Goal: Task Accomplishment & Management: Use online tool/utility

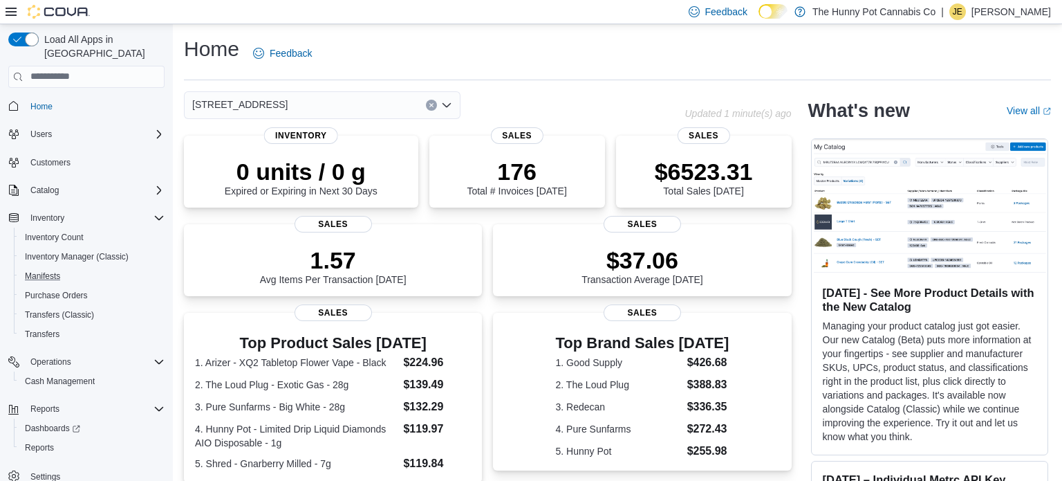
scroll to position [3, 0]
click at [84, 373] on span "Cash Management" at bounding box center [60, 378] width 70 height 11
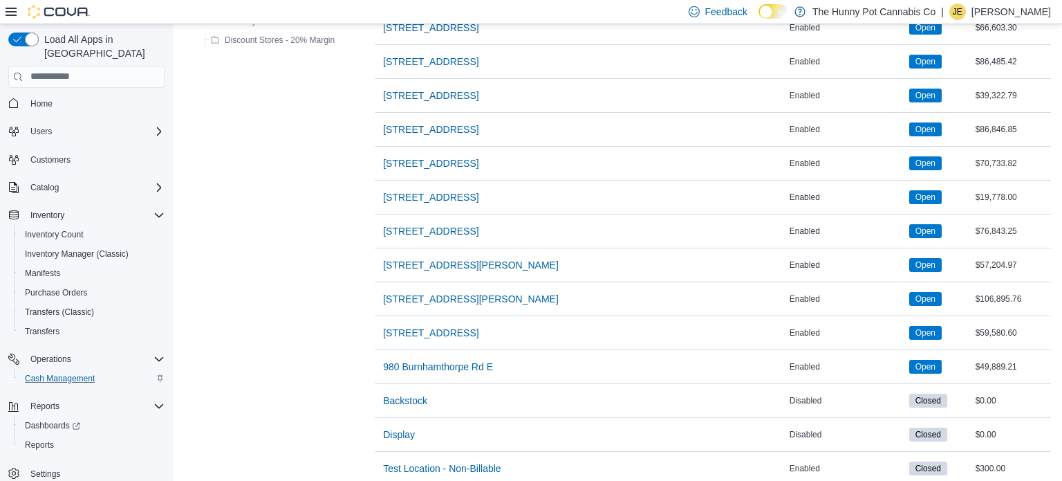
scroll to position [1094, 0]
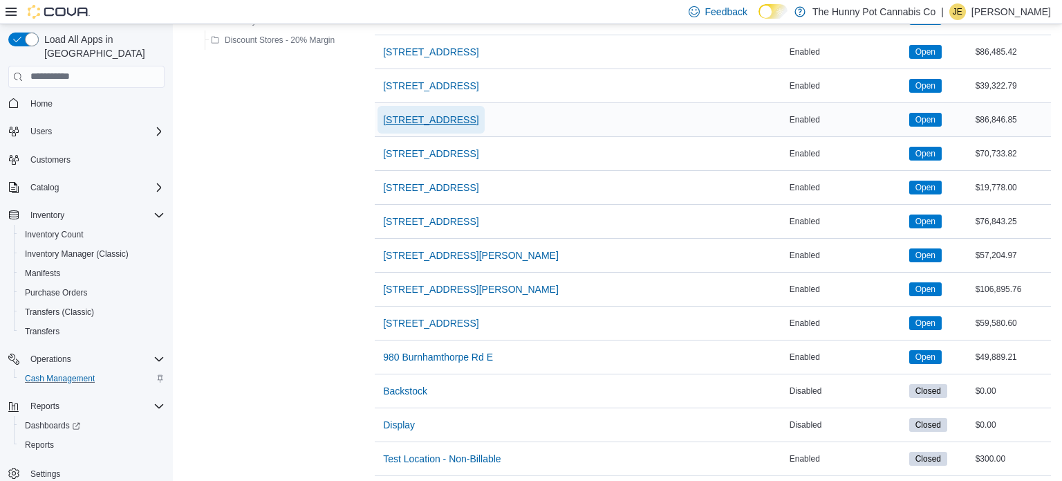
click at [425, 116] on span "[STREET_ADDRESS]" at bounding box center [430, 120] width 95 height 14
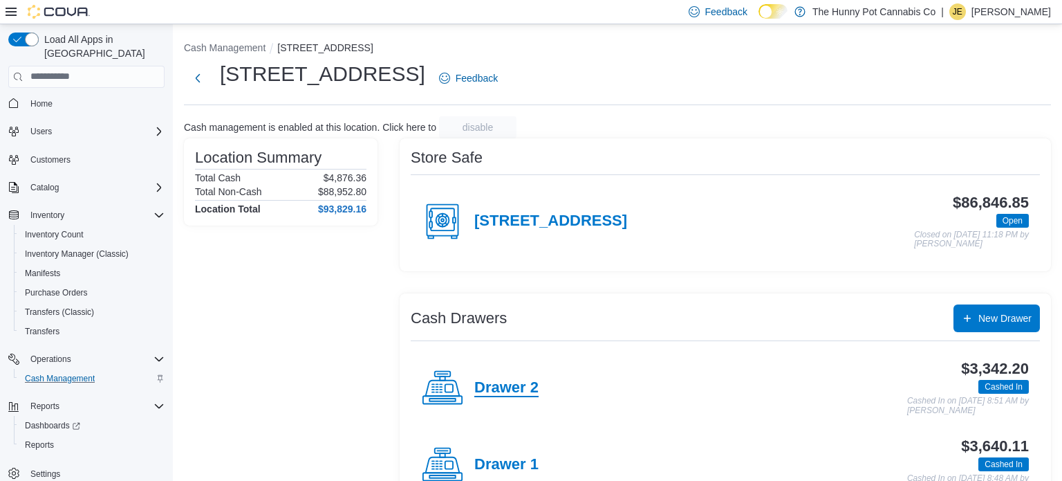
click at [506, 389] on h4 "Drawer 2" at bounding box center [506, 388] width 64 height 18
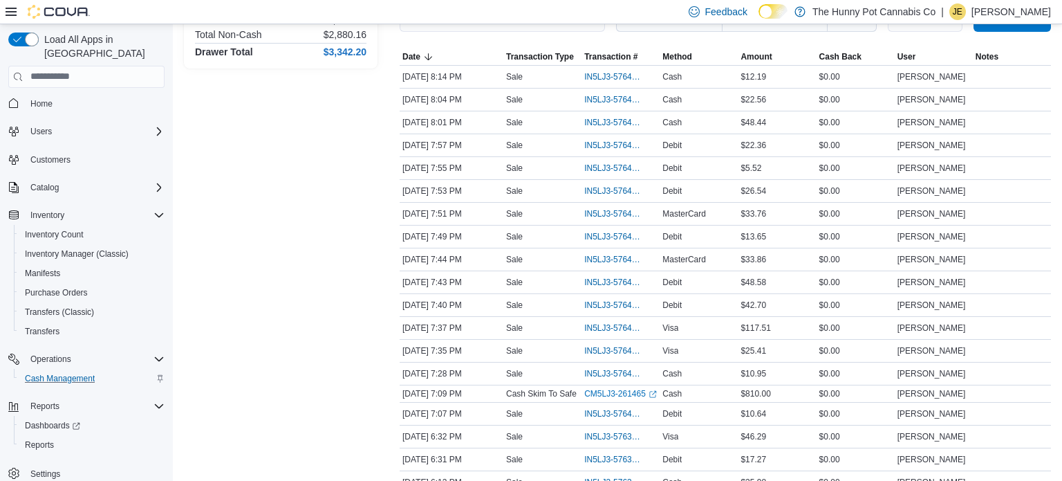
scroll to position [247, 0]
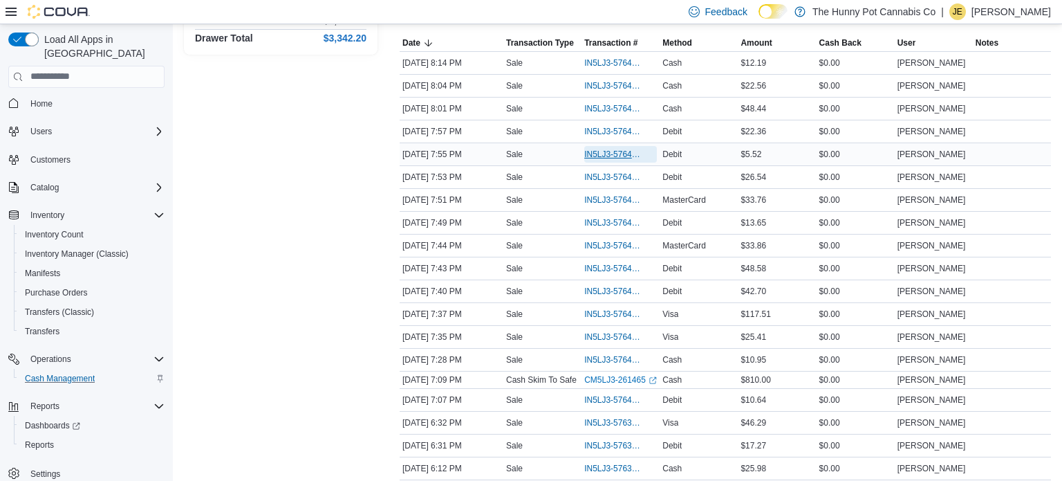
click at [607, 149] on span "IN5LJ3-5764468" at bounding box center [613, 154] width 59 height 11
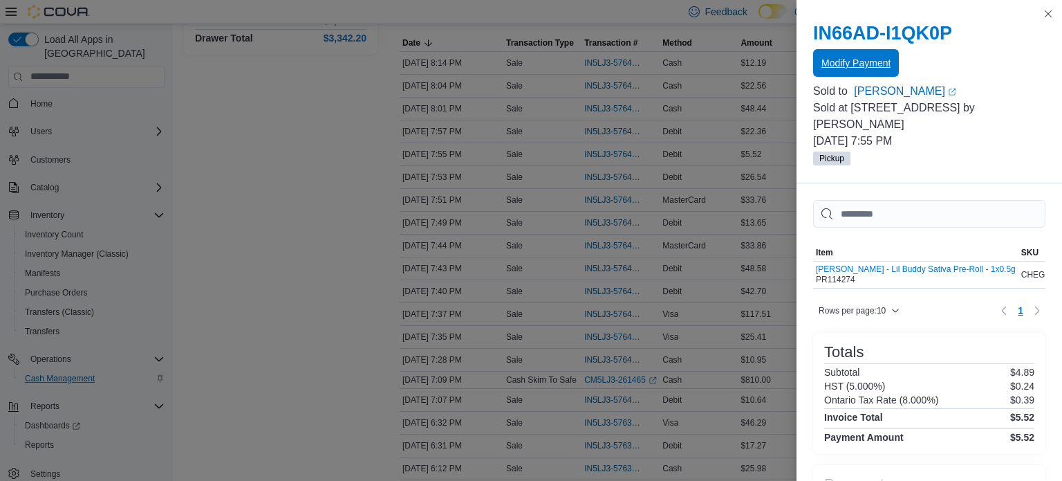
click at [850, 59] on span "Modify Payment" at bounding box center [856, 63] width 69 height 14
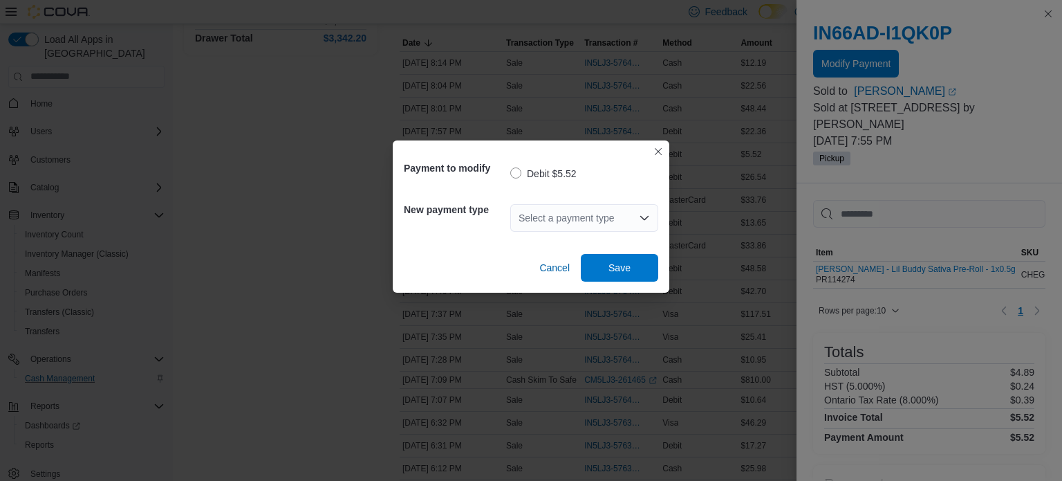
click at [572, 213] on div "Select a payment type" at bounding box center [584, 218] width 148 height 28
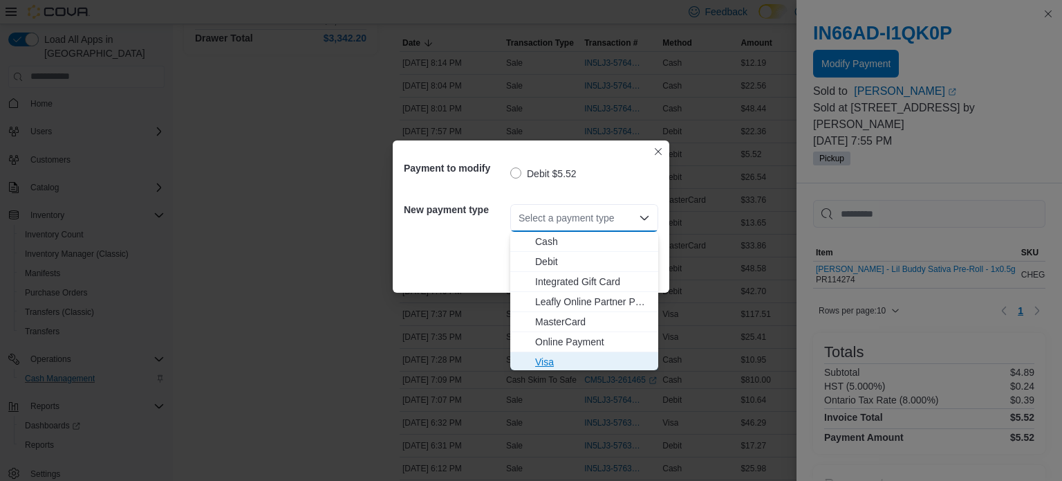
click at [578, 359] on span "Visa" at bounding box center [592, 362] width 115 height 14
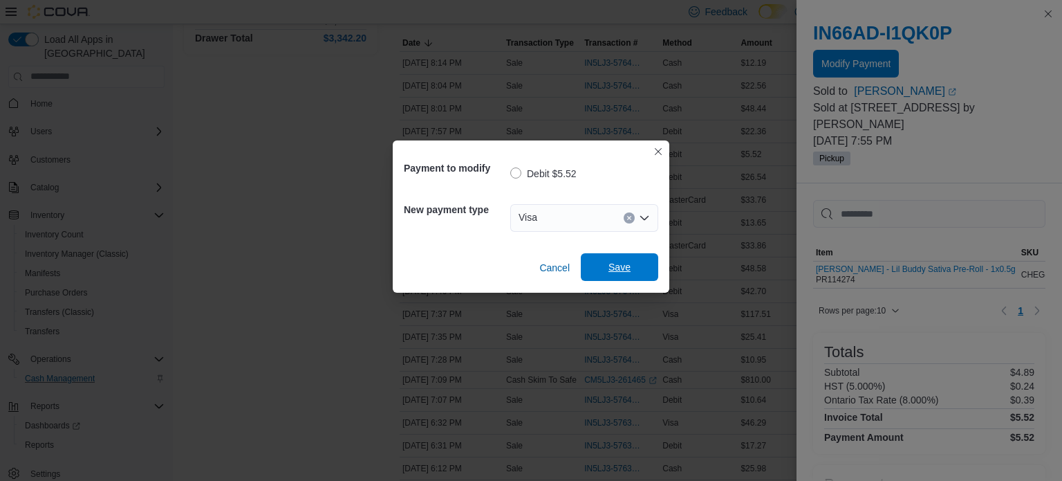
click at [632, 277] on span "Save" at bounding box center [619, 267] width 61 height 28
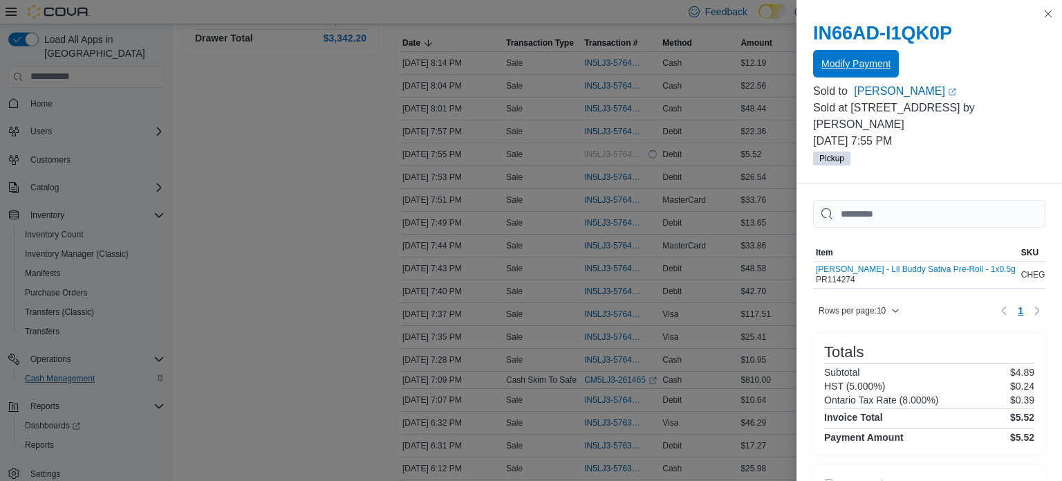
scroll to position [0, 0]
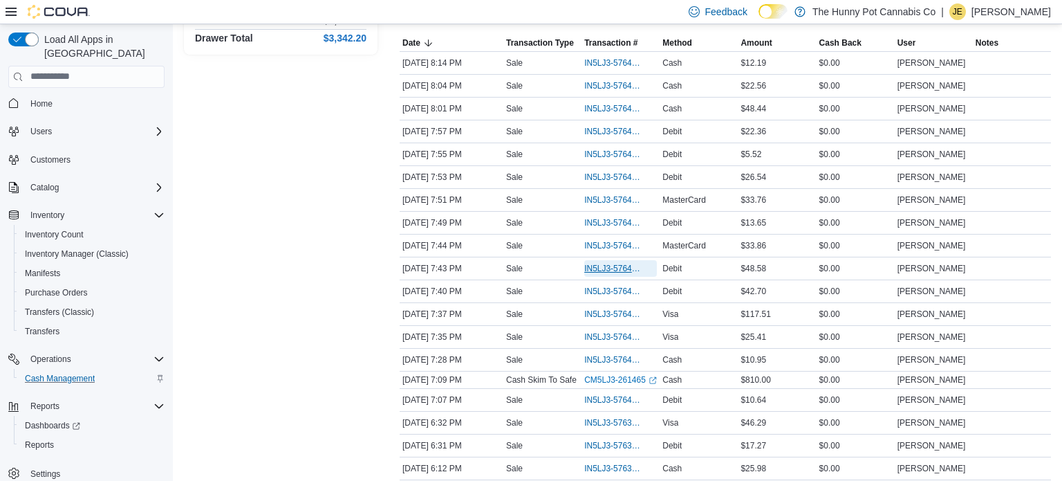
click at [604, 268] on span "IN5LJ3-5764373" at bounding box center [613, 268] width 59 height 11
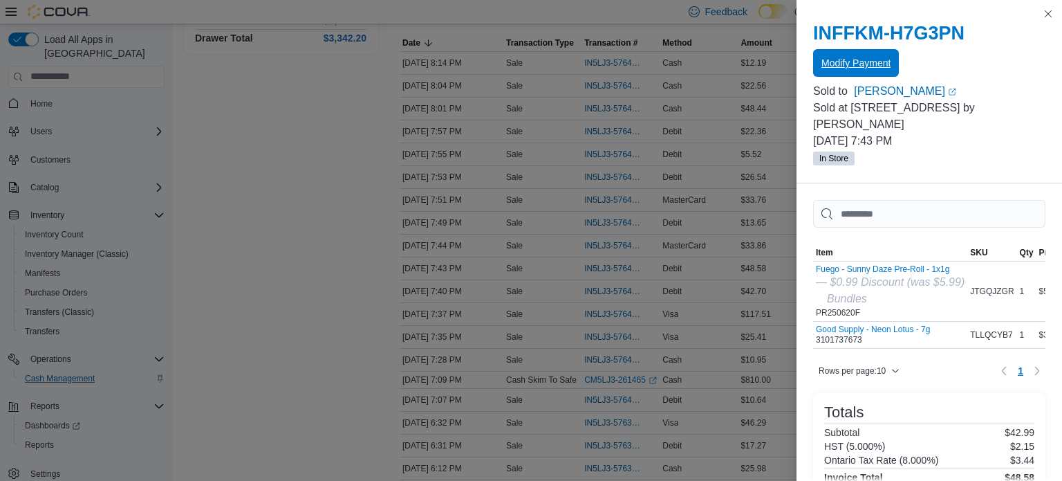
click at [856, 57] on span "Modify Payment" at bounding box center [856, 63] width 69 height 14
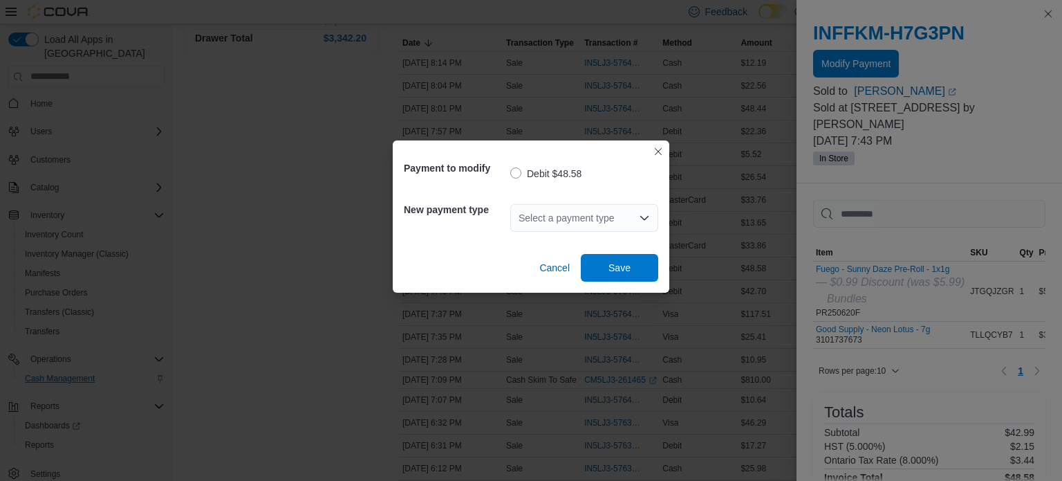
click at [584, 224] on div "Select a payment type" at bounding box center [584, 218] width 148 height 28
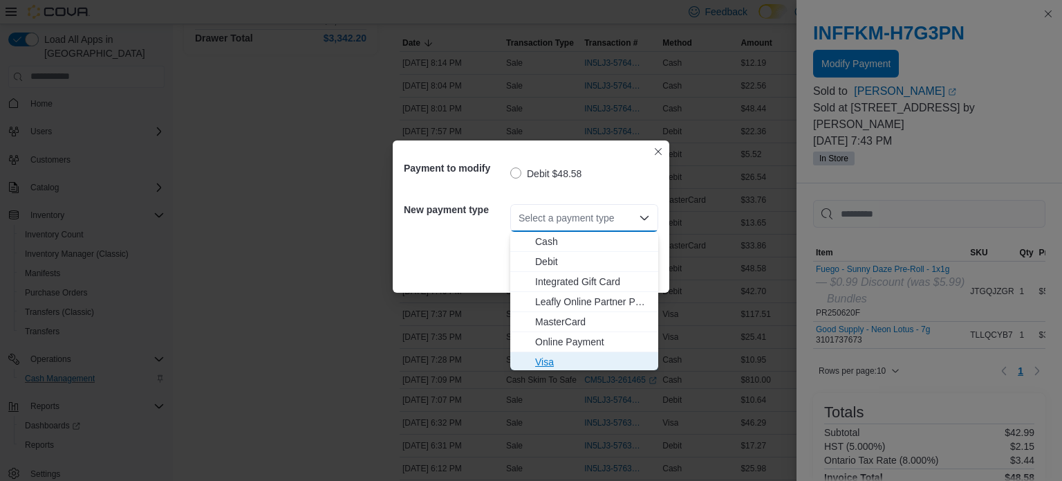
click at [589, 356] on span "Visa" at bounding box center [592, 362] width 115 height 14
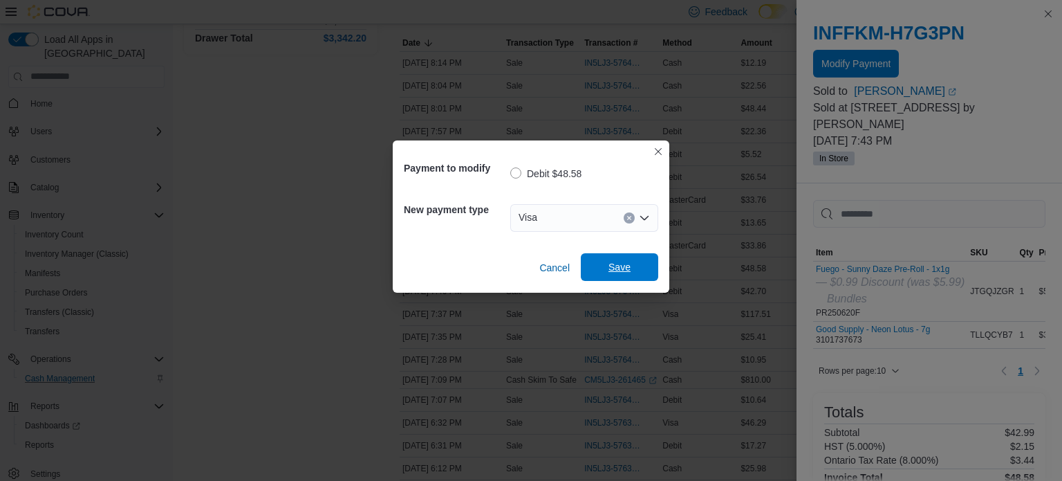
click at [596, 279] on span "Save" at bounding box center [619, 267] width 61 height 28
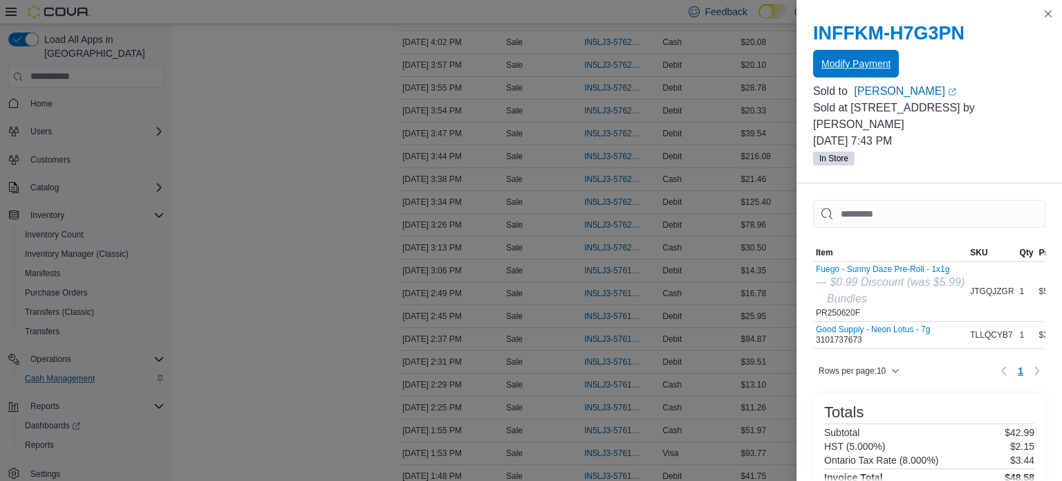
scroll to position [1295, 0]
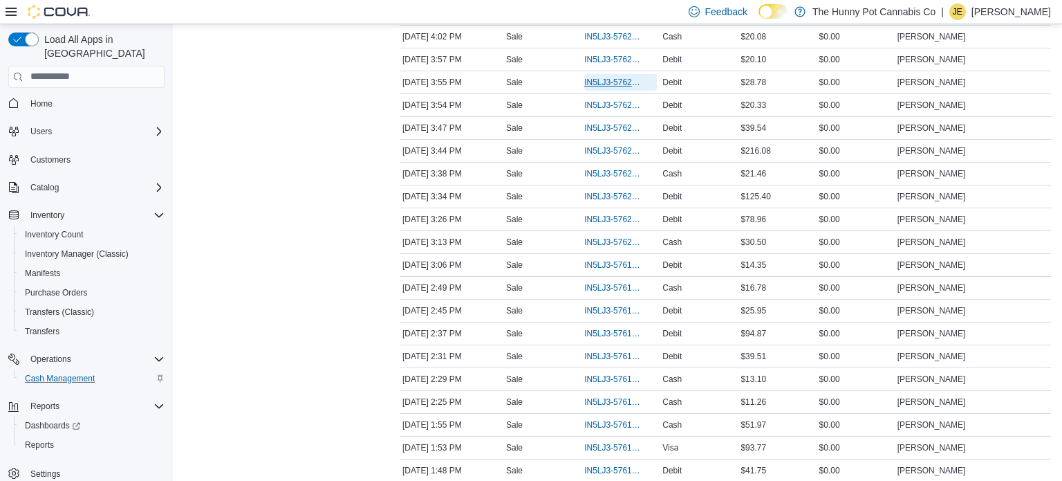
click at [609, 77] on span "IN5LJ3-5762354" at bounding box center [613, 82] width 59 height 11
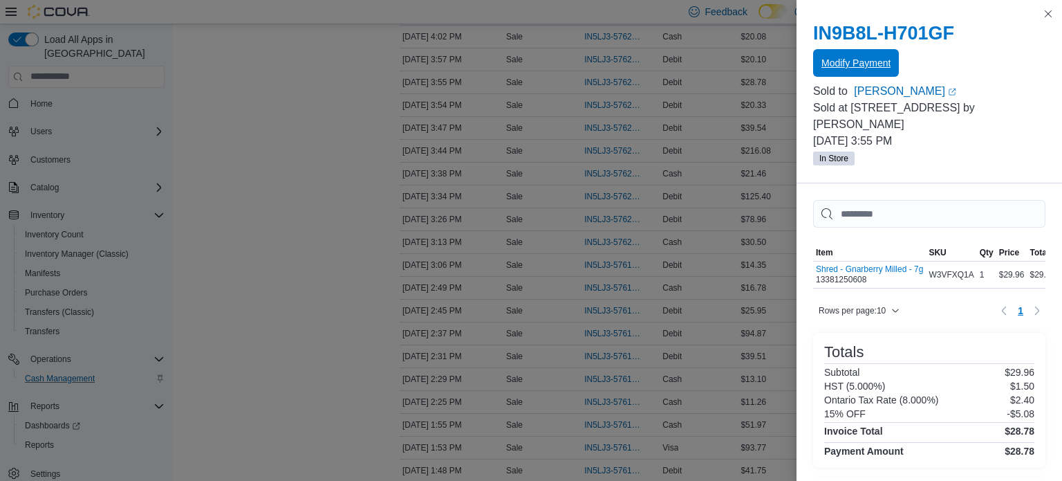
click at [869, 57] on span "Modify Payment" at bounding box center [856, 63] width 69 height 14
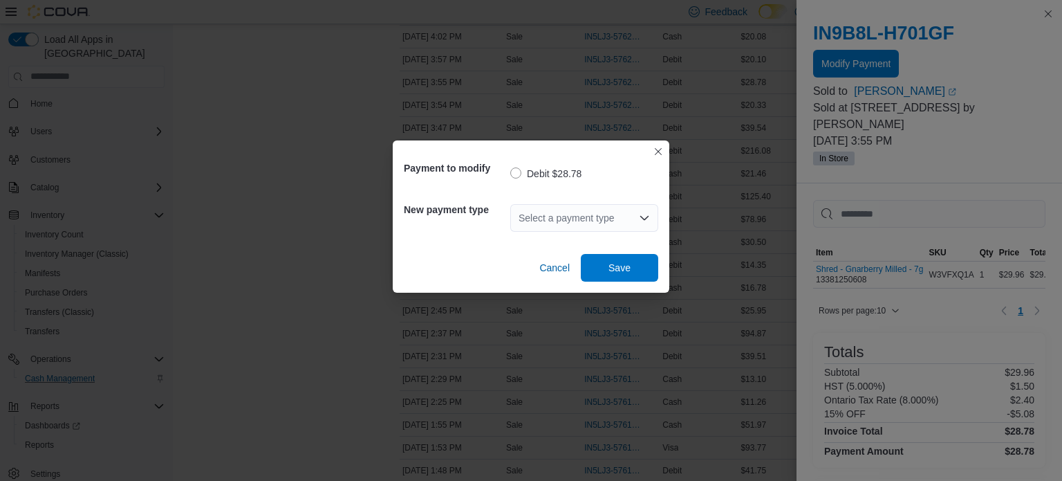
click at [586, 204] on div "Select a payment type" at bounding box center [584, 218] width 148 height 28
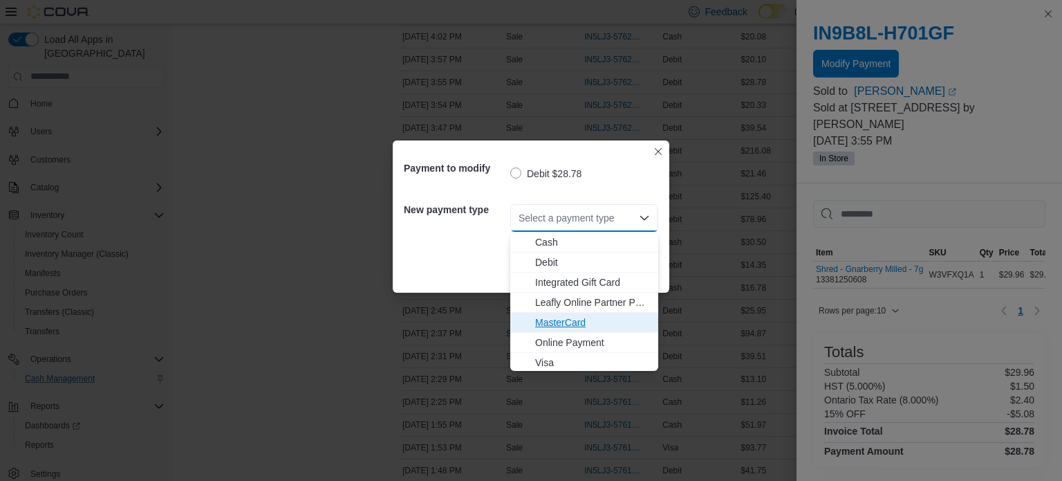
click at [553, 315] on span "MasterCard" at bounding box center [592, 322] width 115 height 14
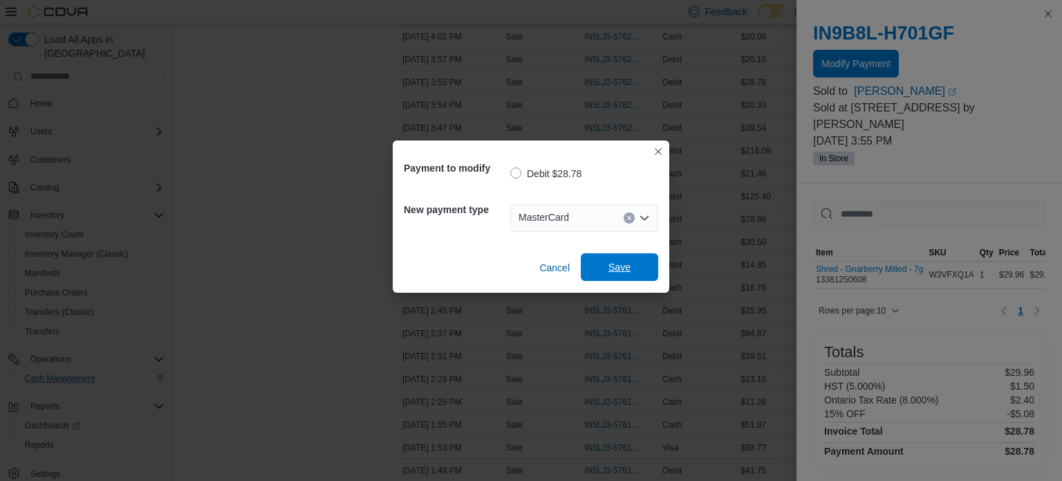
click at [616, 275] on span "Save" at bounding box center [619, 267] width 61 height 28
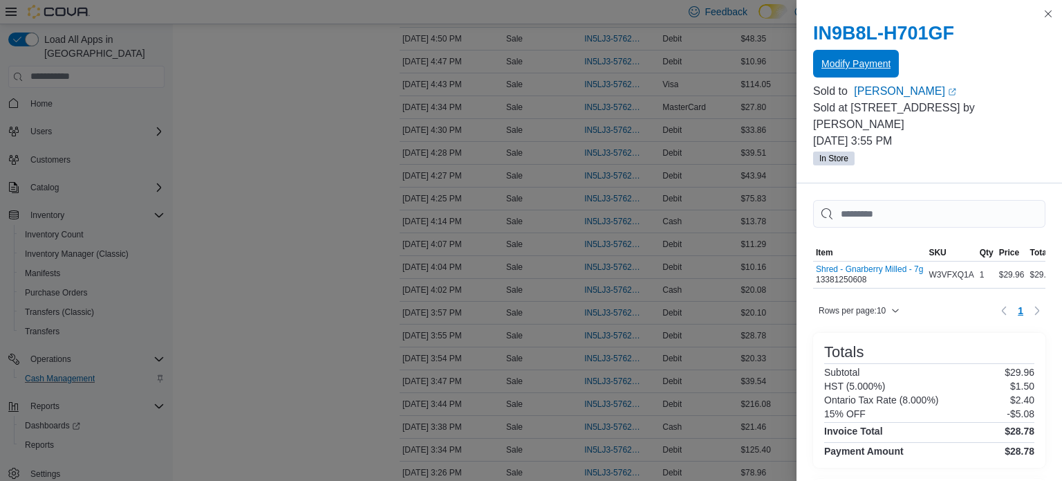
scroll to position [2153, 0]
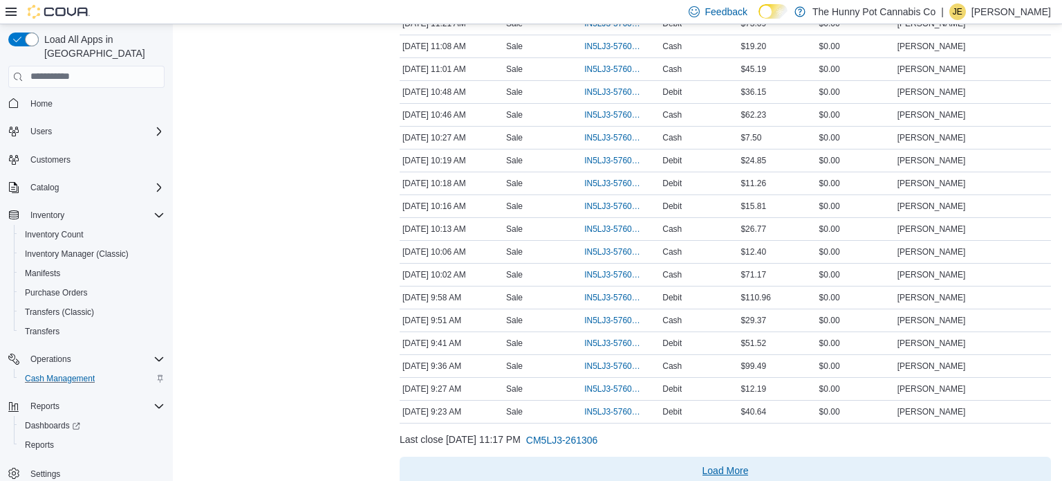
click at [710, 463] on span "Load More" at bounding box center [726, 470] width 46 height 14
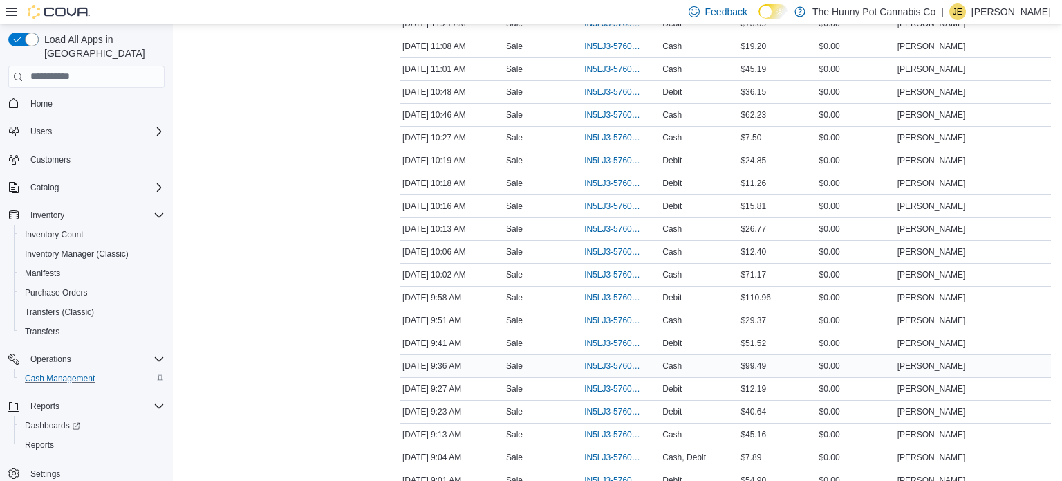
scroll to position [2238, 0]
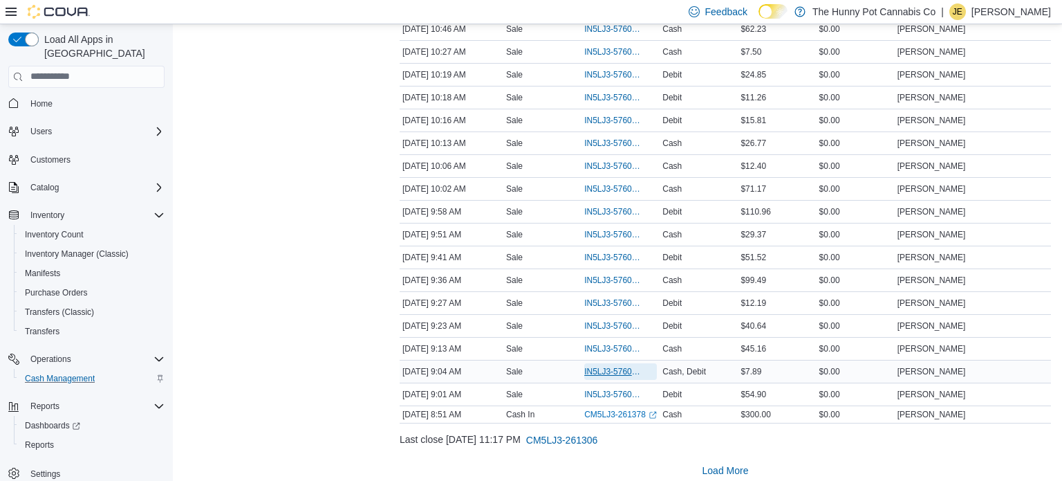
click at [618, 366] on span "IN5LJ3-5760234" at bounding box center [613, 371] width 59 height 11
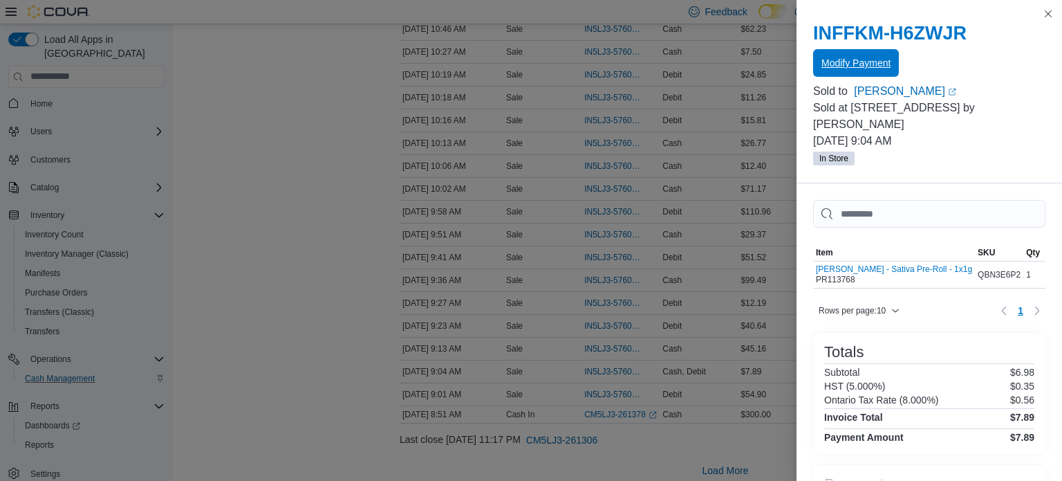
click at [870, 71] on span "Modify Payment" at bounding box center [856, 63] width 69 height 28
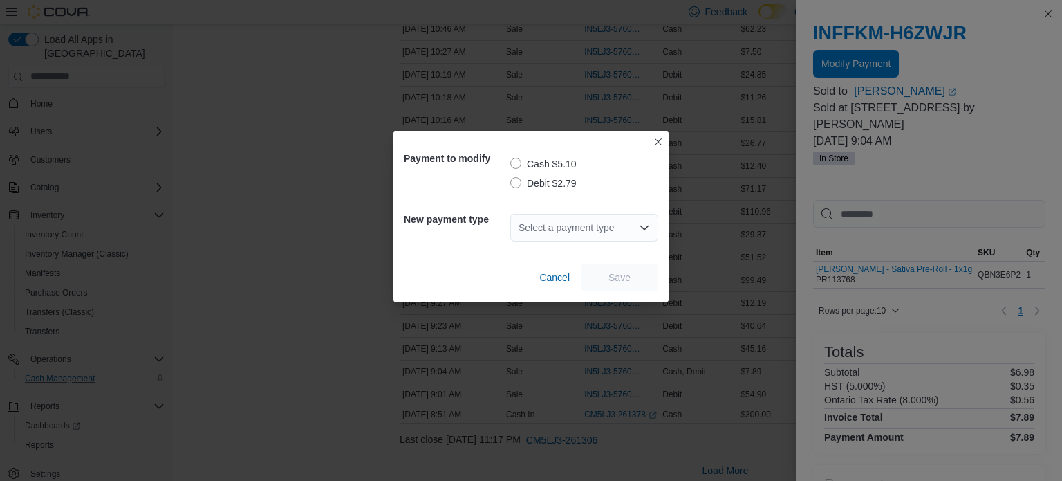
click at [550, 183] on label "Debit $2.79" at bounding box center [543, 183] width 66 height 17
click at [562, 224] on div "Select a payment type" at bounding box center [584, 228] width 148 height 28
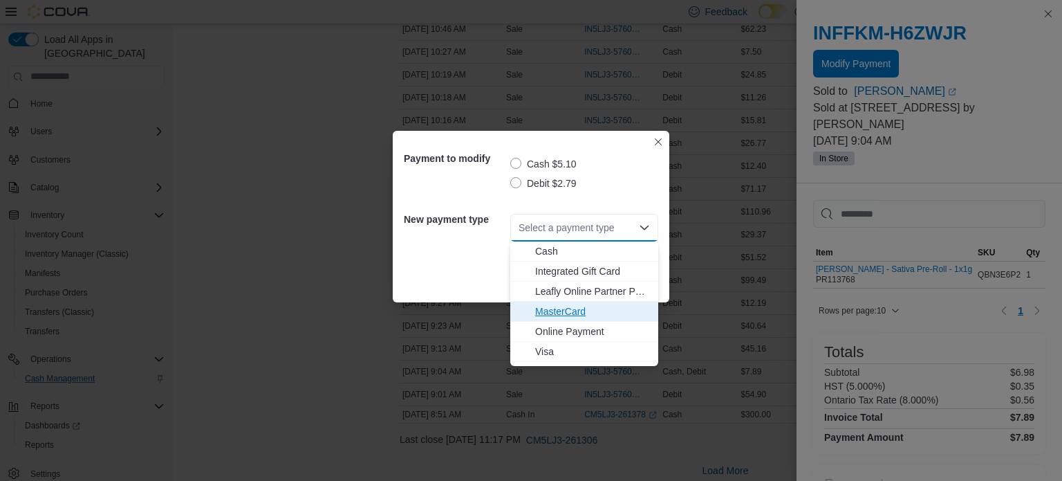
click at [573, 306] on span "MasterCard" at bounding box center [592, 311] width 115 height 14
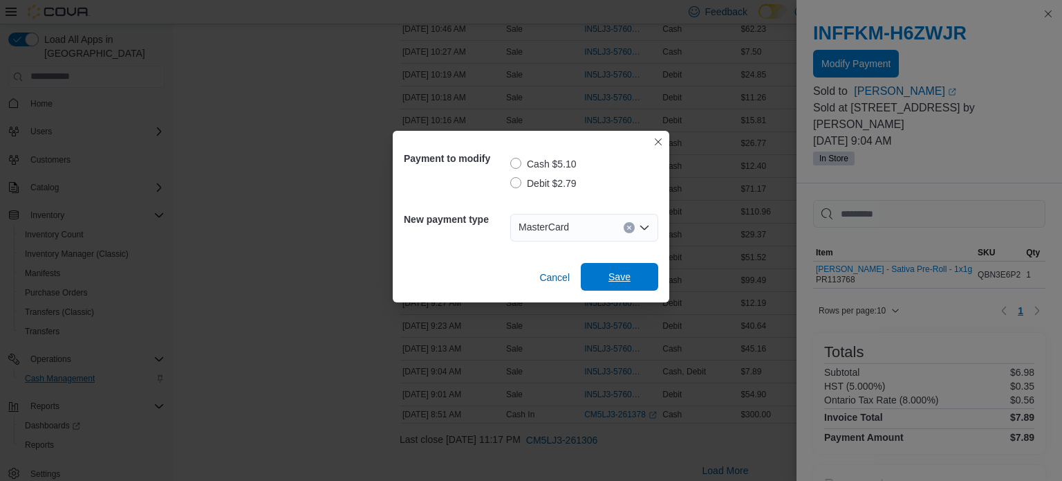
click at [623, 285] on span "Save" at bounding box center [619, 277] width 61 height 28
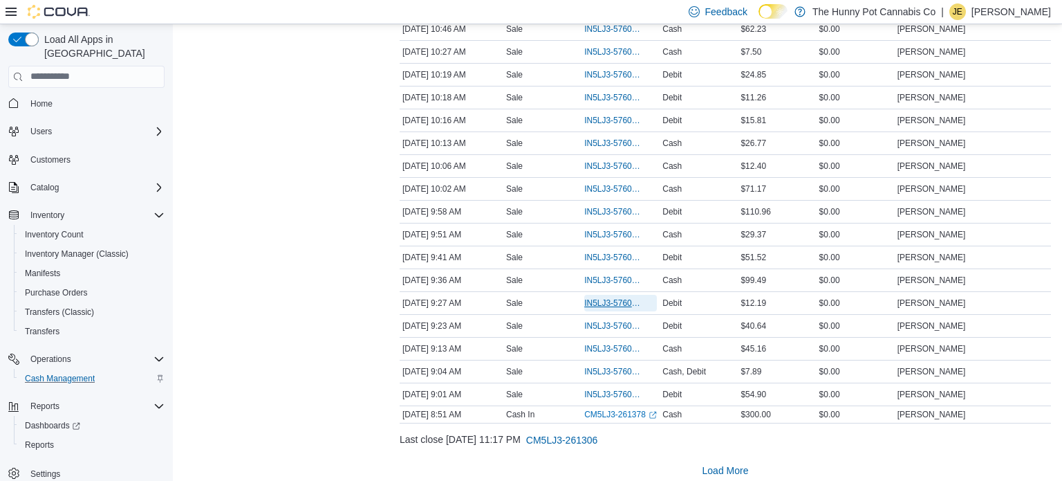
click at [613, 297] on span "IN5LJ3-5760348" at bounding box center [613, 302] width 59 height 11
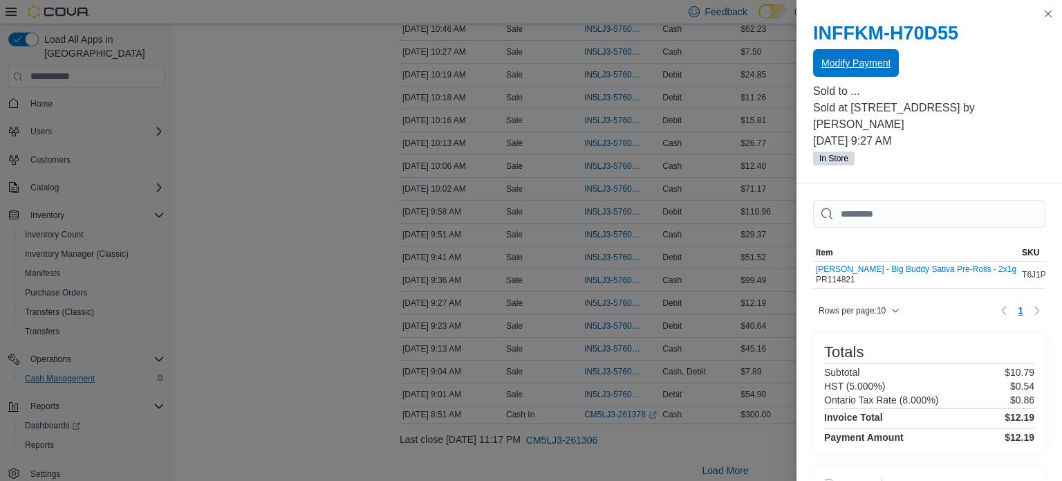
click at [880, 65] on span "Modify Payment" at bounding box center [856, 63] width 69 height 14
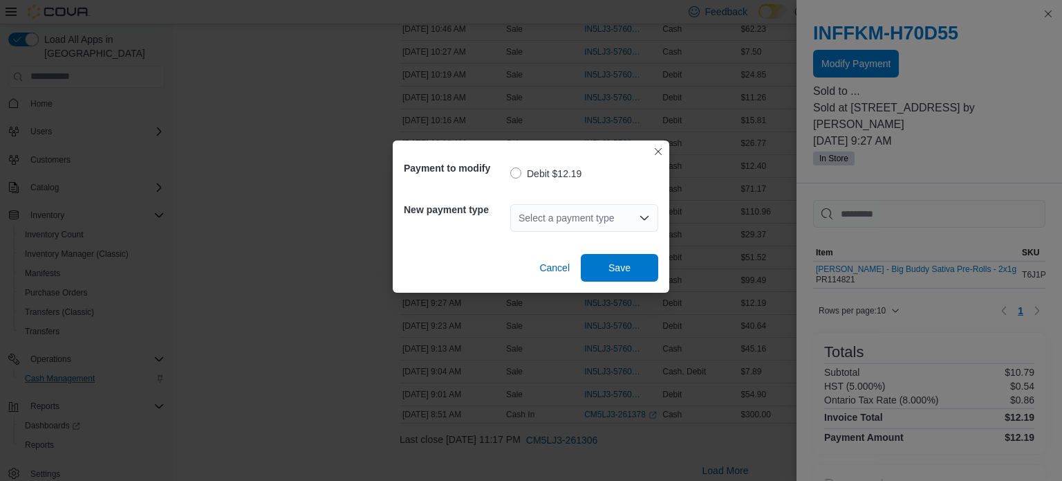
click at [586, 223] on div "Select a payment type" at bounding box center [584, 218] width 148 height 28
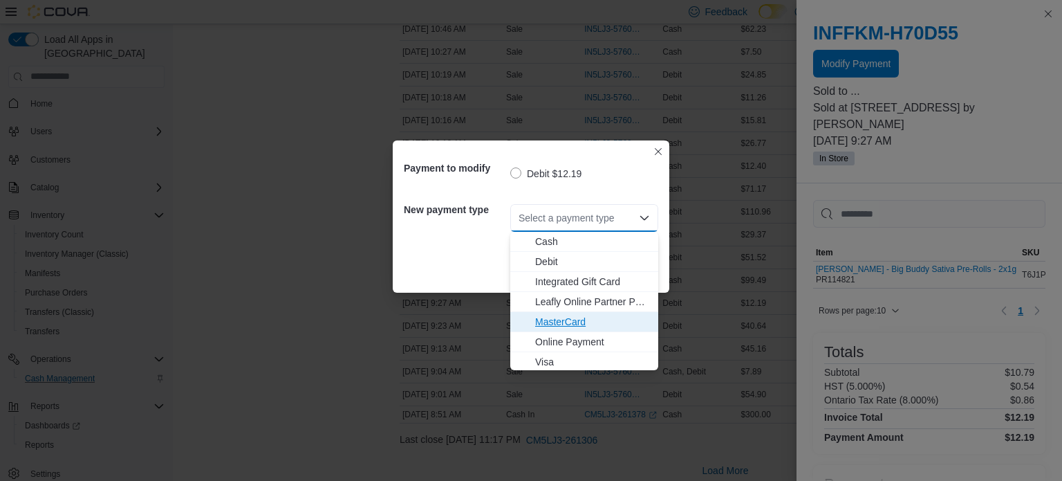
click at [587, 316] on span "MasterCard" at bounding box center [592, 322] width 115 height 14
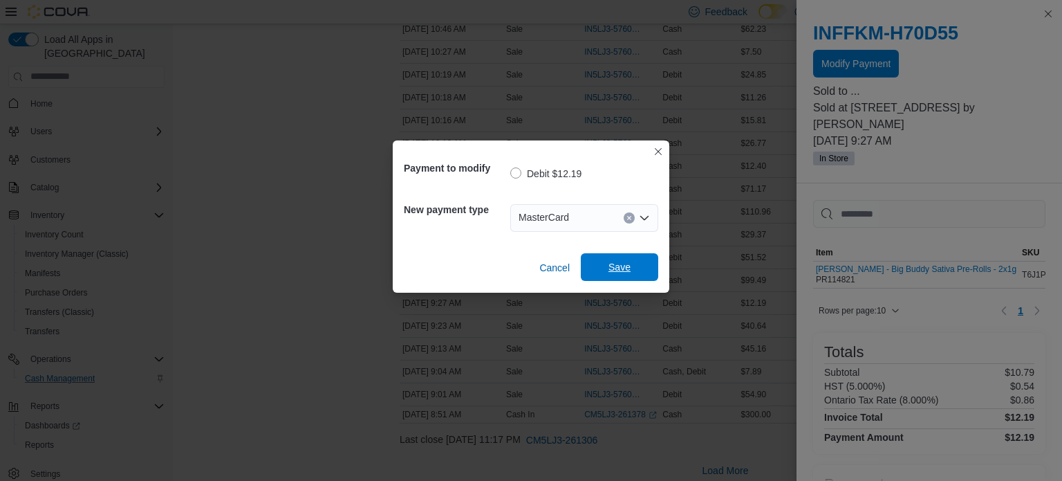
click at [623, 257] on span "Save" at bounding box center [619, 267] width 61 height 28
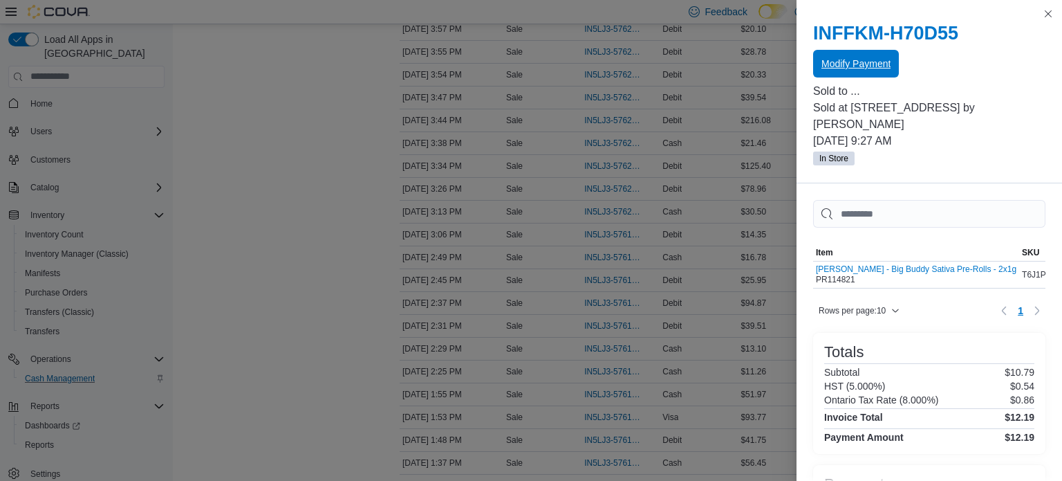
scroll to position [1323, 0]
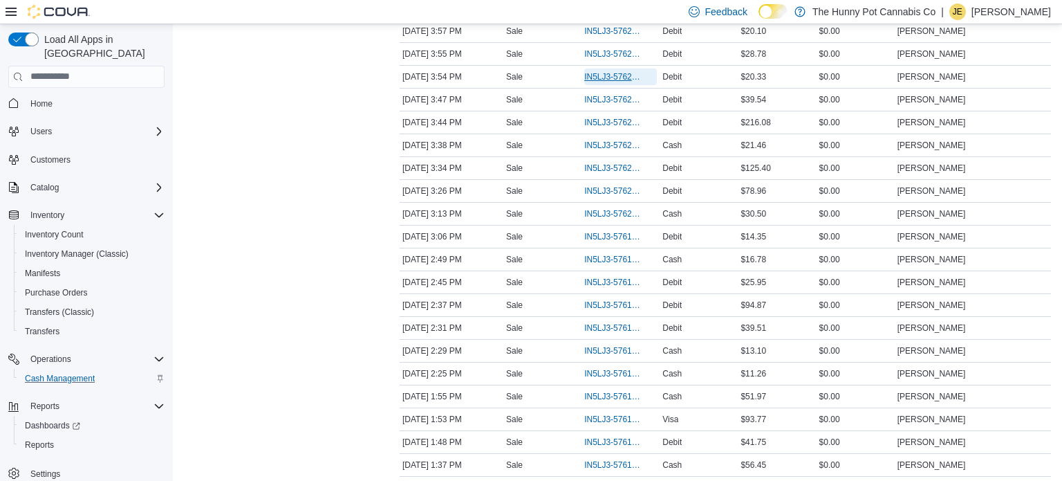
click at [595, 71] on span "IN5LJ3-5762348" at bounding box center [613, 76] width 59 height 11
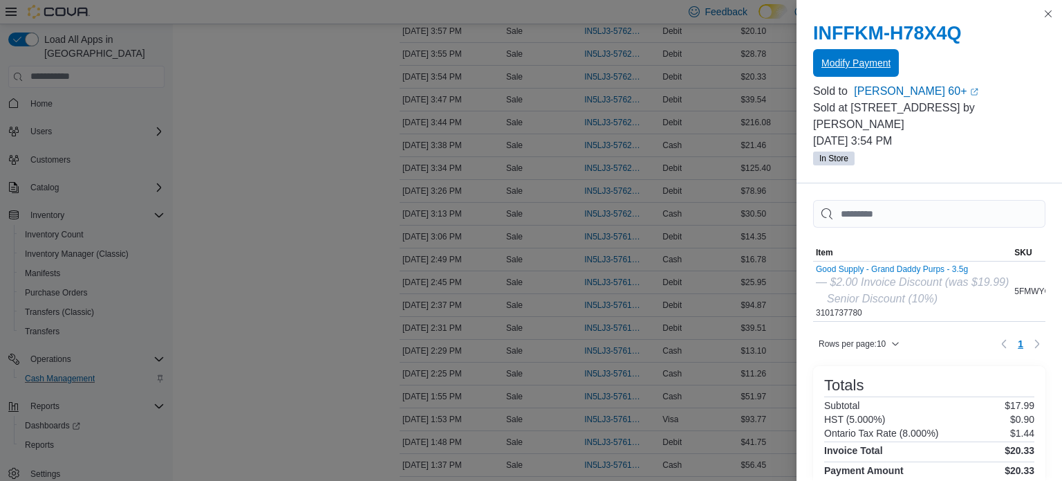
click at [833, 73] on span "Modify Payment" at bounding box center [856, 63] width 69 height 28
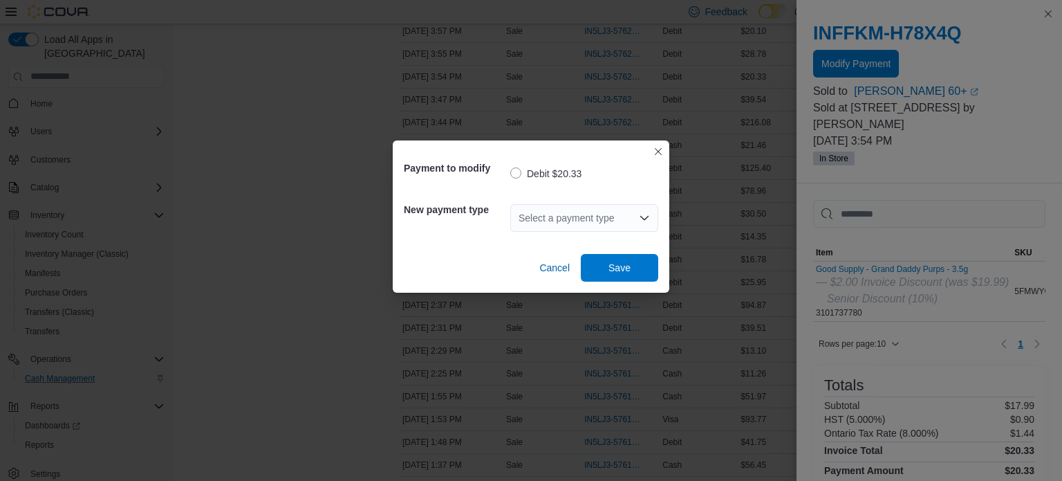
click at [576, 206] on div "Select a payment type" at bounding box center [584, 218] width 148 height 28
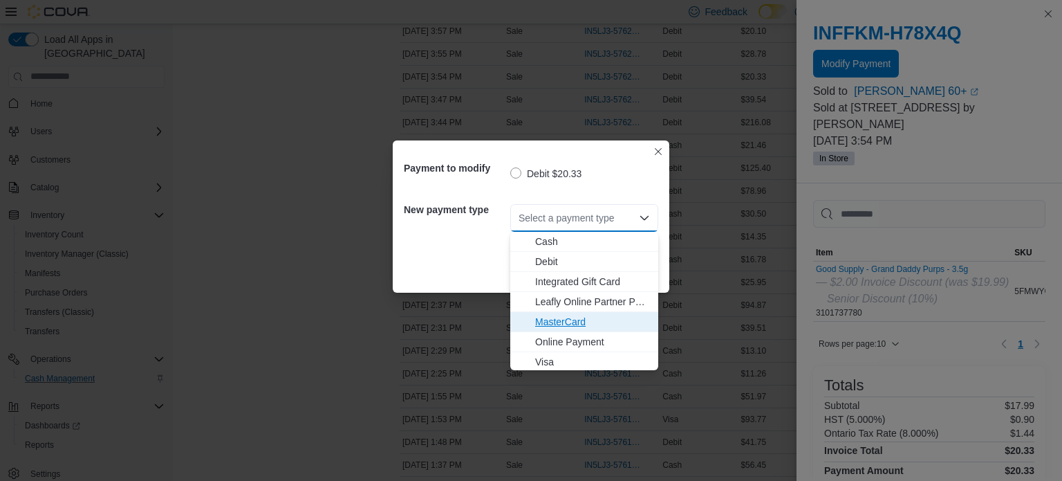
click at [573, 324] on span "MasterCard" at bounding box center [592, 322] width 115 height 14
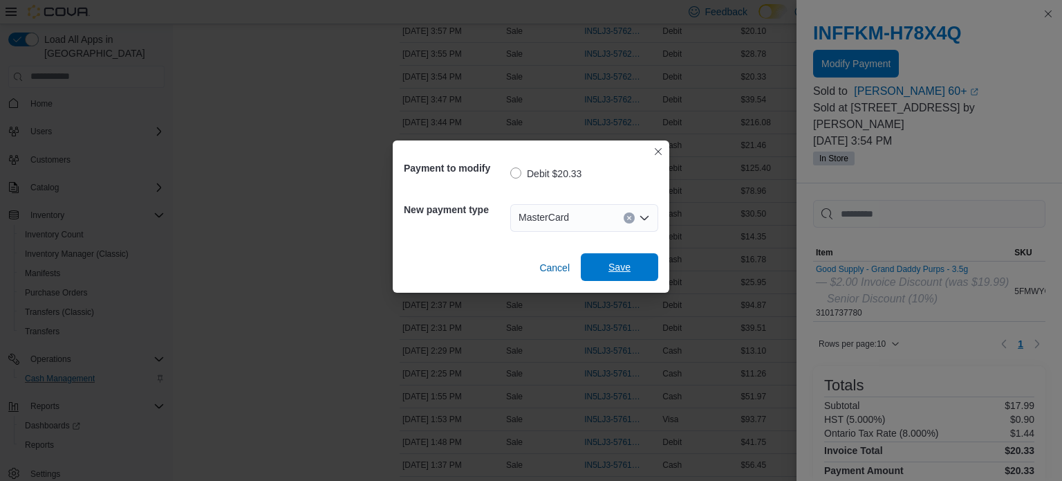
click at [611, 273] on span "Save" at bounding box center [620, 267] width 22 height 14
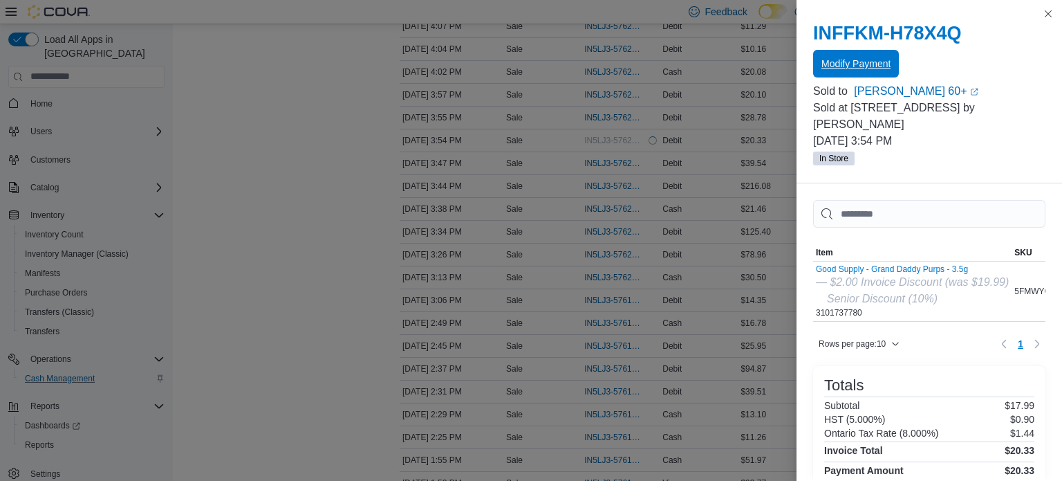
scroll to position [1188, 0]
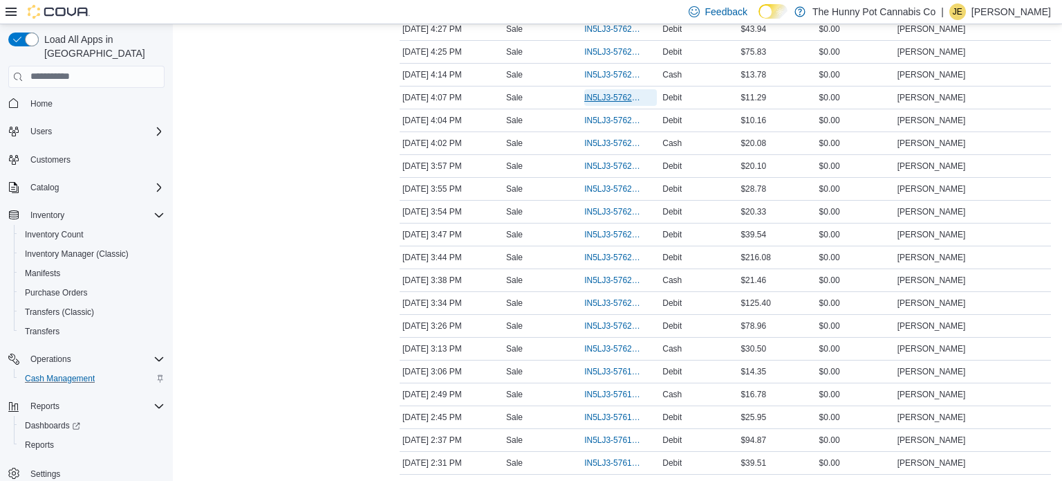
click at [605, 93] on span "IN5LJ3-5762448" at bounding box center [613, 97] width 59 height 11
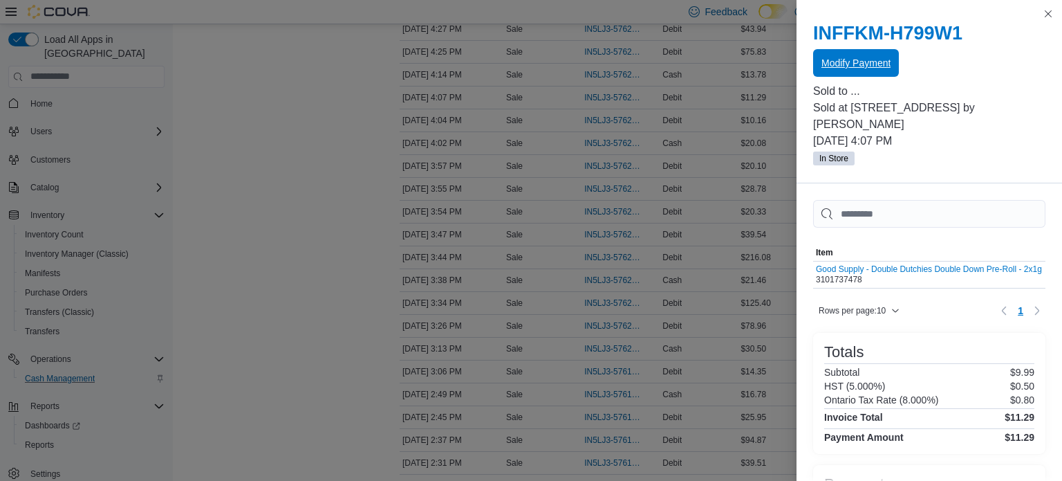
click at [875, 66] on span "Modify Payment" at bounding box center [856, 63] width 69 height 14
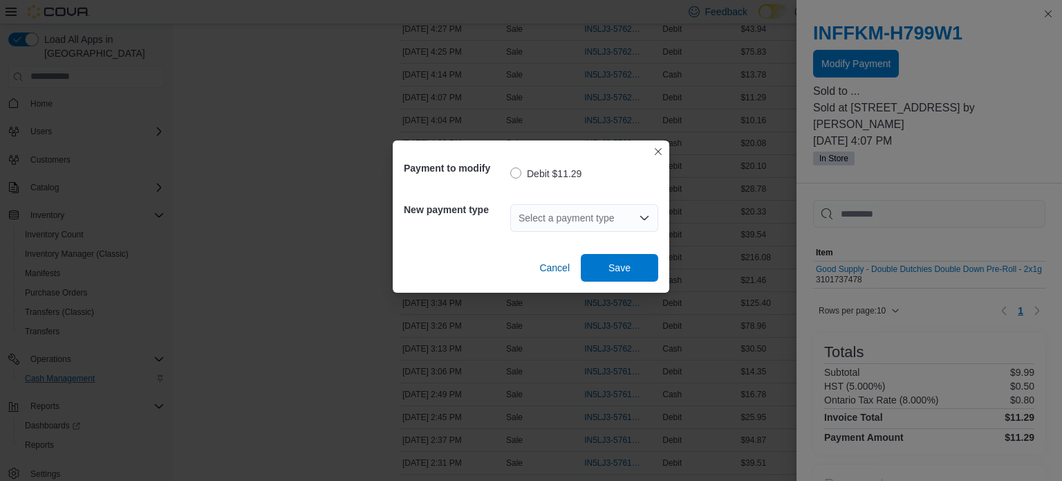
click at [564, 223] on div "Select a payment type" at bounding box center [584, 218] width 148 height 28
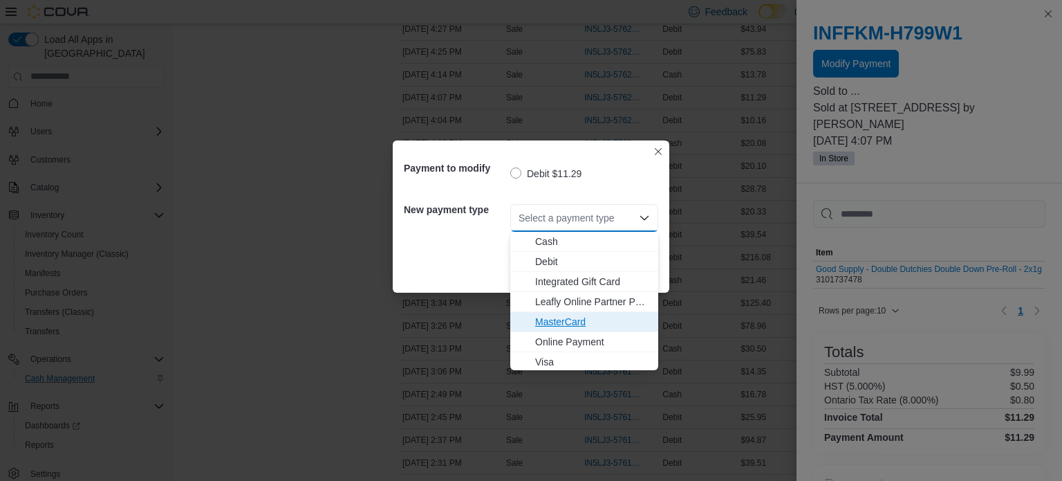
click at [563, 317] on span "MasterCard" at bounding box center [592, 322] width 115 height 14
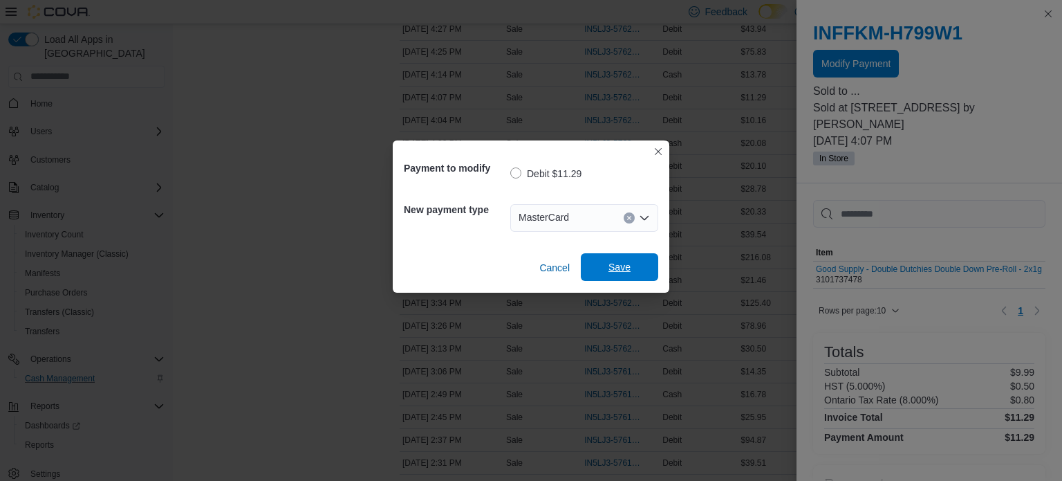
click at [602, 273] on span "Save" at bounding box center [619, 267] width 61 height 28
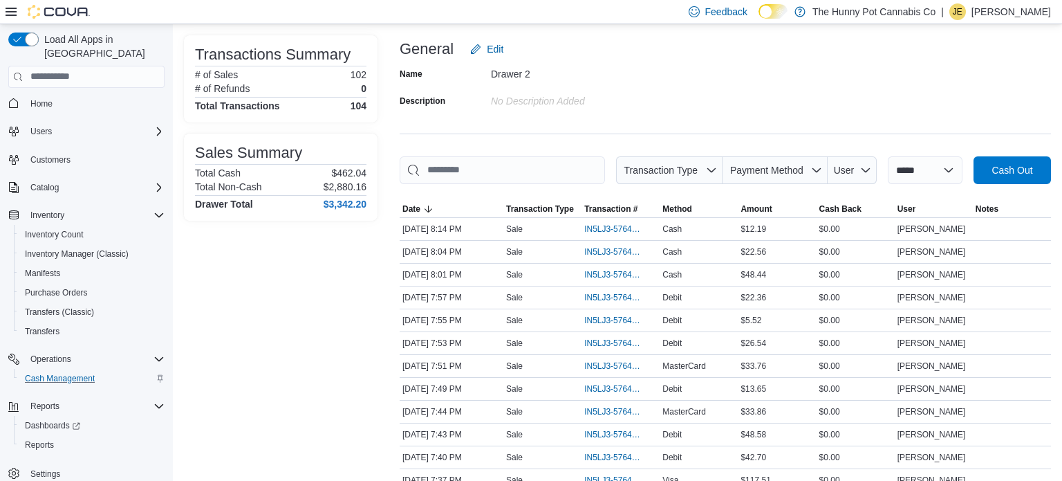
scroll to position [0, 0]
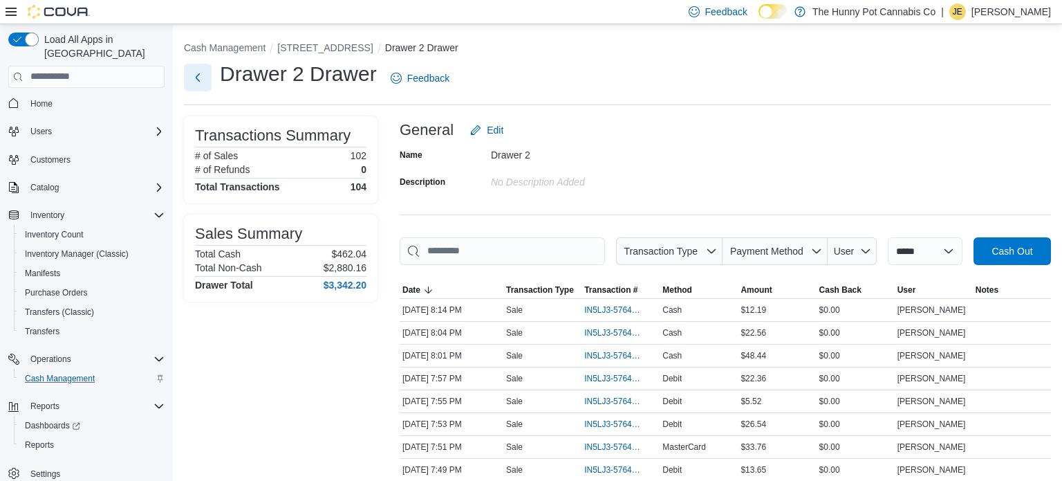
click at [201, 80] on button "Next" at bounding box center [198, 78] width 28 height 28
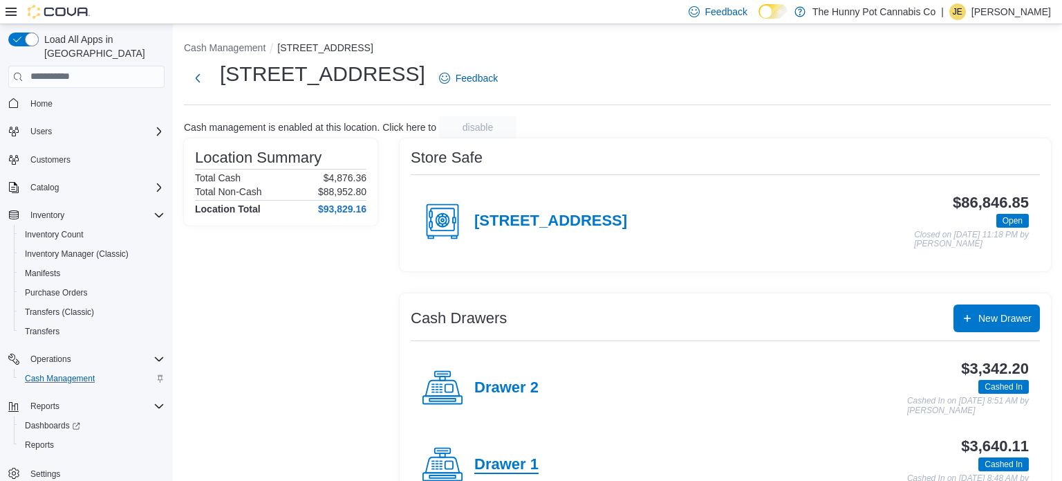
click at [531, 467] on h4 "Drawer 1" at bounding box center [506, 465] width 64 height 18
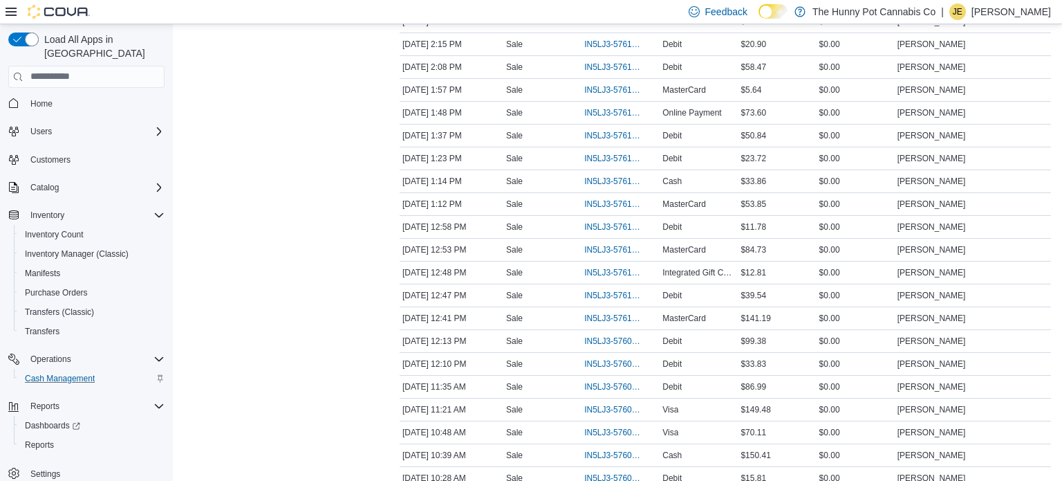
scroll to position [1585, 0]
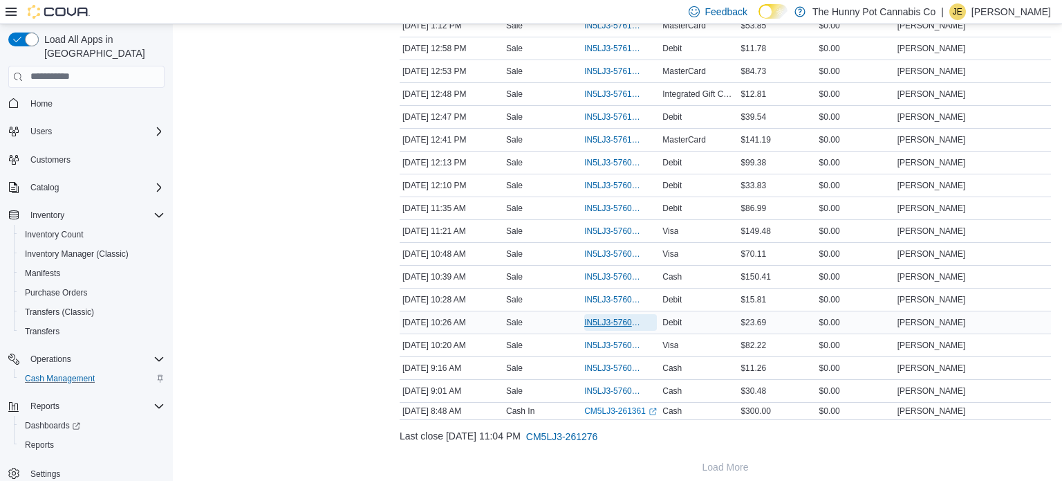
click at [606, 317] on span "IN5LJ3-5760556" at bounding box center [613, 322] width 59 height 11
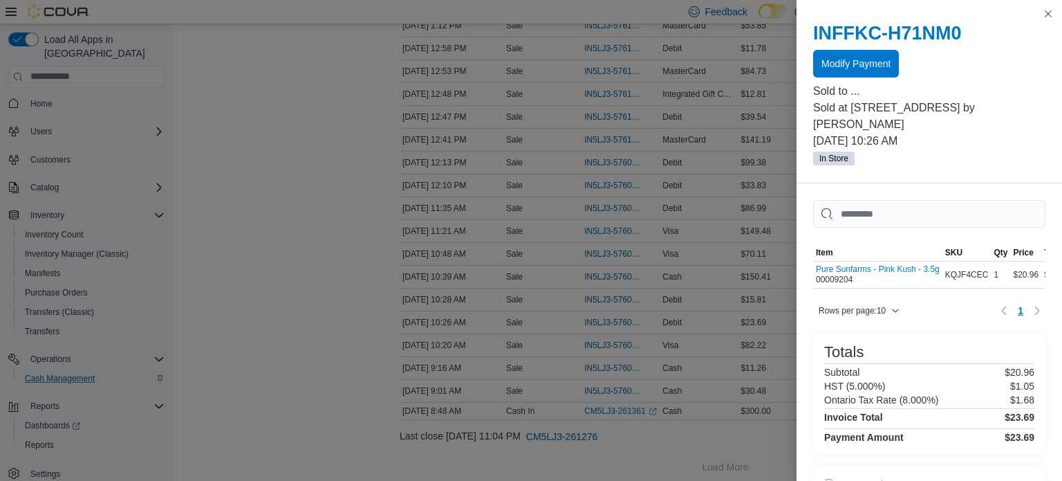
click at [858, 48] on div "INFFKC-H71NM0 Modify Payment" at bounding box center [929, 49] width 232 height 55
click at [858, 57] on span "Modify Payment" at bounding box center [856, 63] width 69 height 14
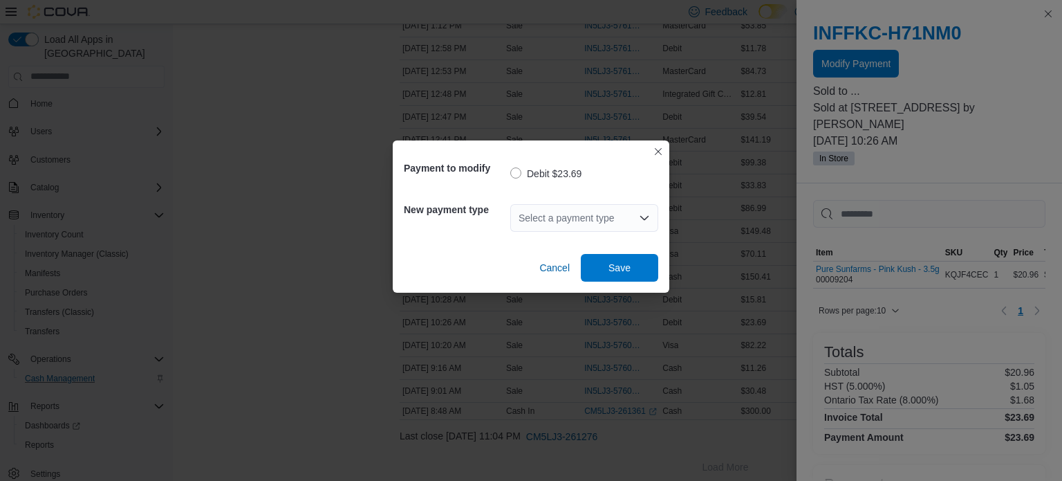
click at [593, 223] on div "Select a payment type" at bounding box center [584, 218] width 148 height 28
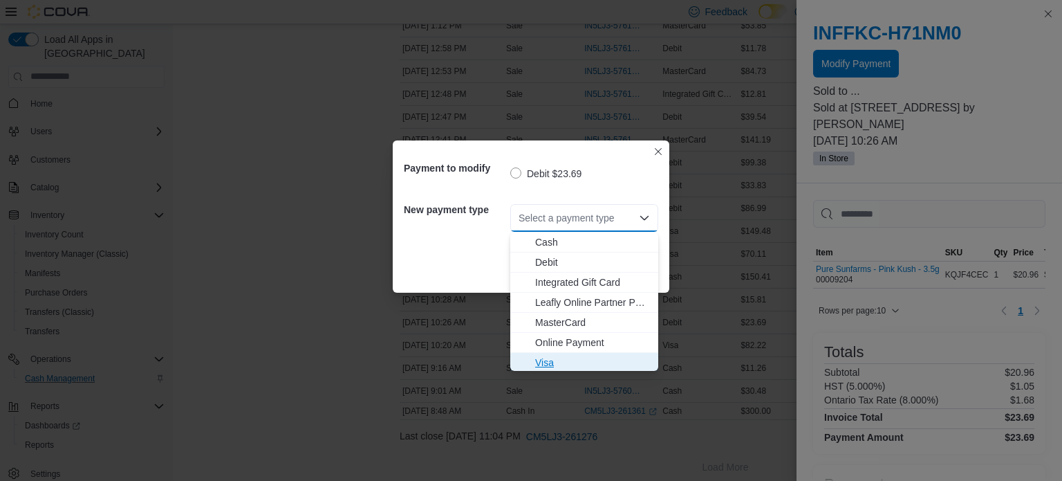
click at [560, 364] on span "Visa" at bounding box center [592, 363] width 115 height 14
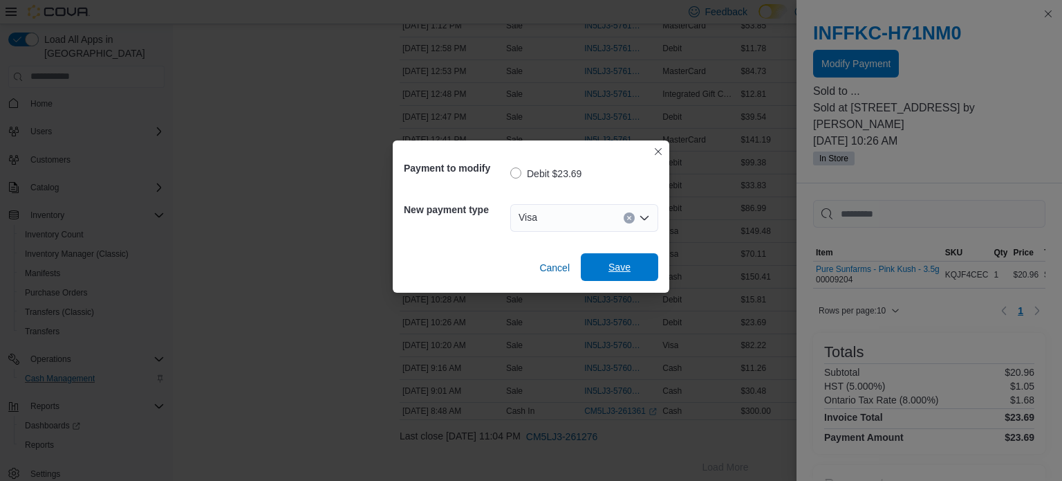
click at [643, 257] on span "Save" at bounding box center [619, 267] width 61 height 28
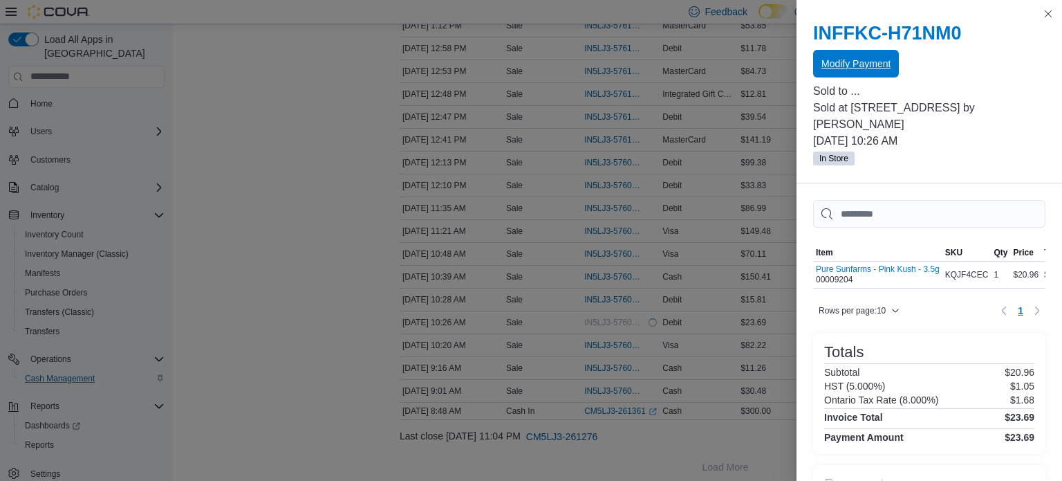
scroll to position [0, 0]
